Goal: Check status: Check status

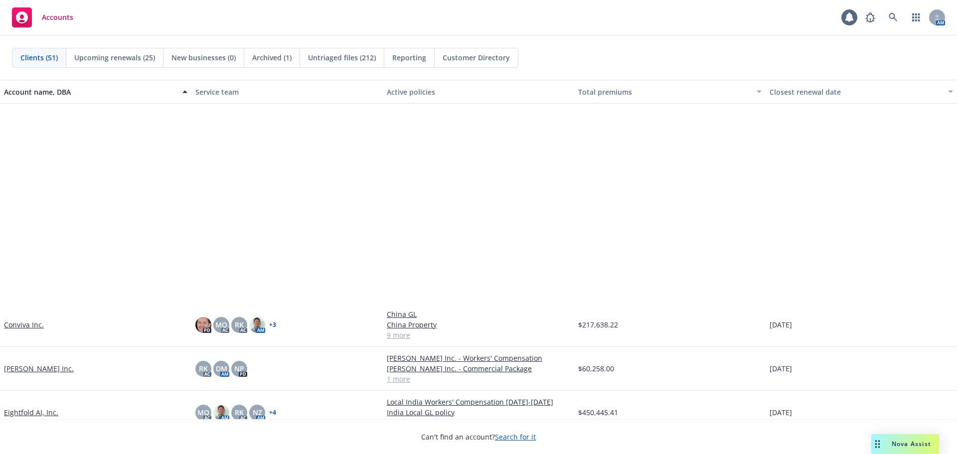
scroll to position [747, 0]
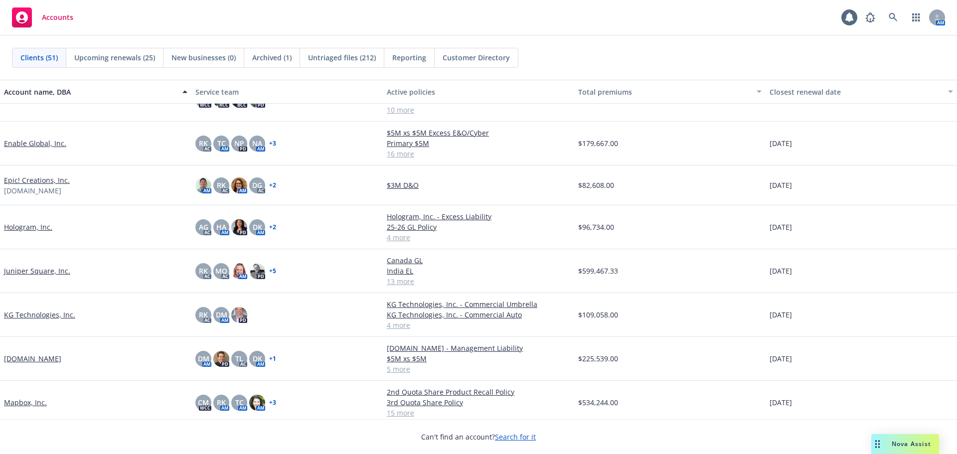
click at [40, 227] on link "Hologram, Inc." at bounding box center [28, 227] width 48 height 10
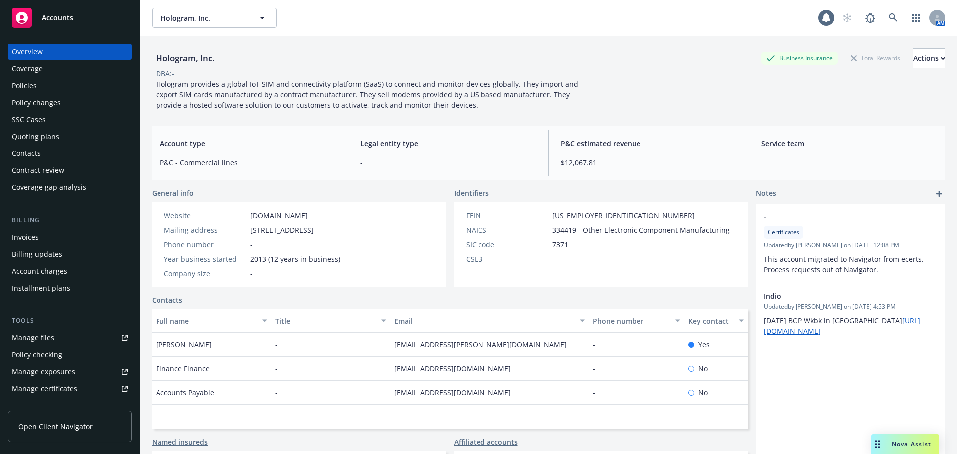
click at [66, 84] on div "Policies" at bounding box center [70, 86] width 116 height 16
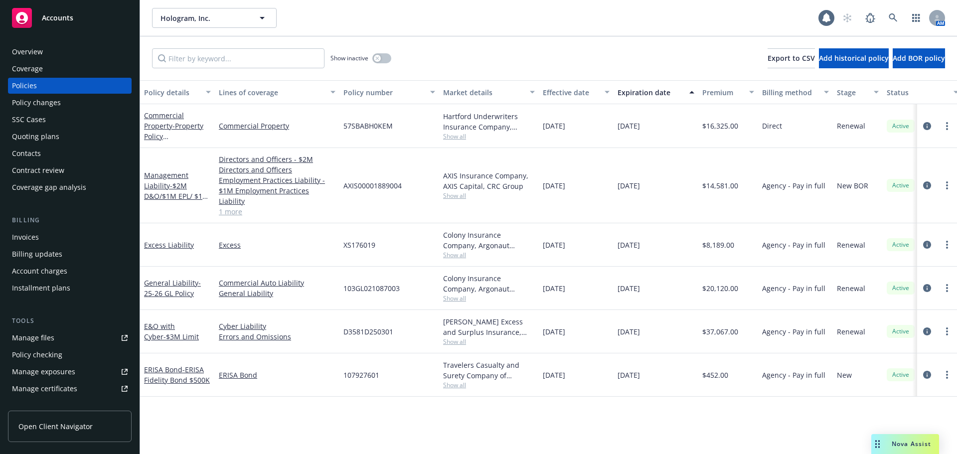
click at [80, 241] on div "Invoices" at bounding box center [70, 237] width 116 height 16
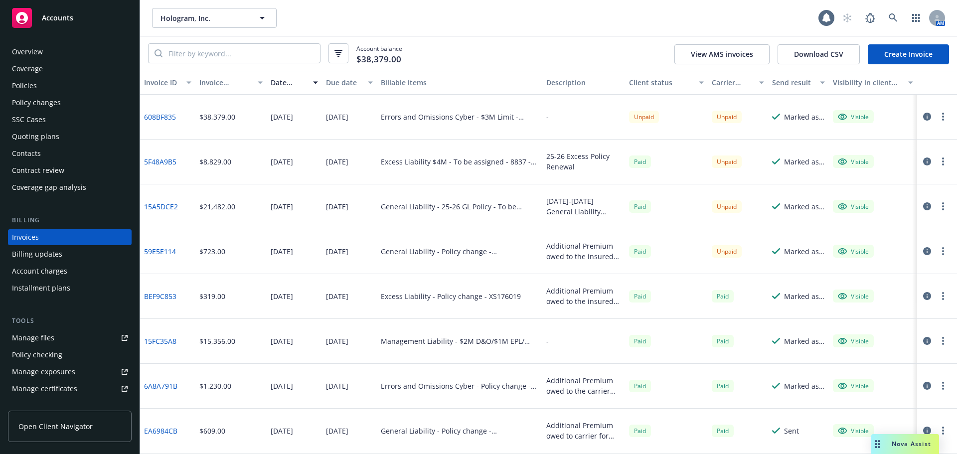
click at [170, 117] on link "608BF835" at bounding box center [160, 117] width 32 height 10
click at [59, 154] on div "Contacts" at bounding box center [70, 153] width 116 height 16
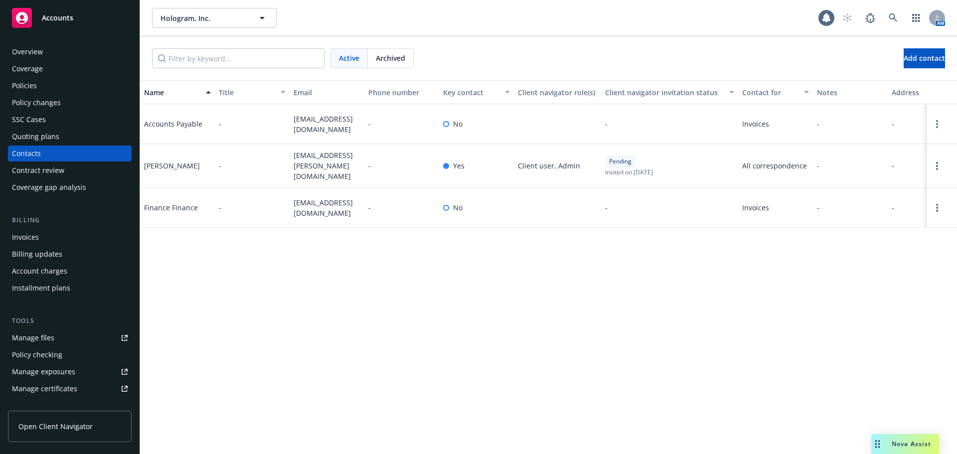
click at [78, 25] on div "Accounts" at bounding box center [70, 18] width 116 height 20
